Goal: Task Accomplishment & Management: Manage account settings

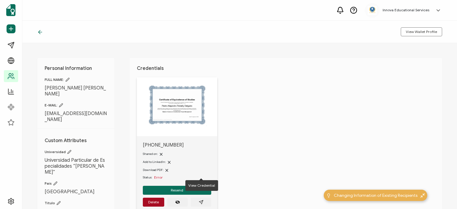
scroll to position [30, 0]
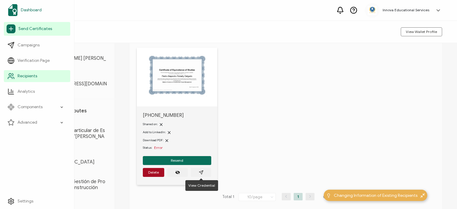
click at [13, 12] on img at bounding box center [13, 10] width 10 height 12
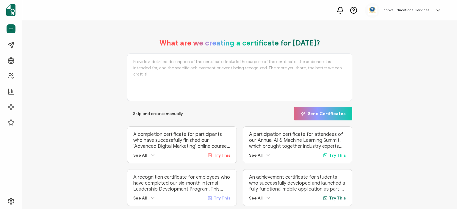
click at [393, 14] on div "Innova Educational Services [PERSON_NAME] [EMAIL_ADDRESS][DOMAIN_NAME] ID: 6597…" at bounding box center [404, 10] width 79 height 15
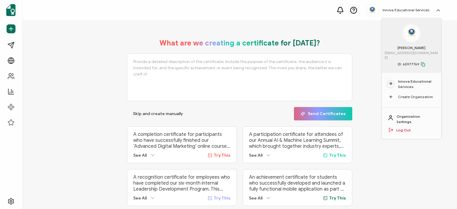
click at [407, 128] on link "Log Out" at bounding box center [404, 130] width 15 height 5
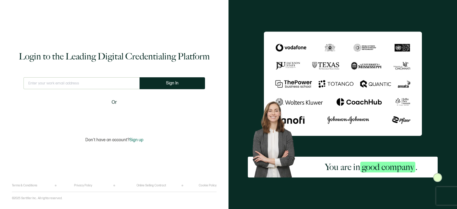
click at [100, 83] on input "text" at bounding box center [82, 83] width 116 height 12
